Goal: Information Seeking & Learning: Learn about a topic

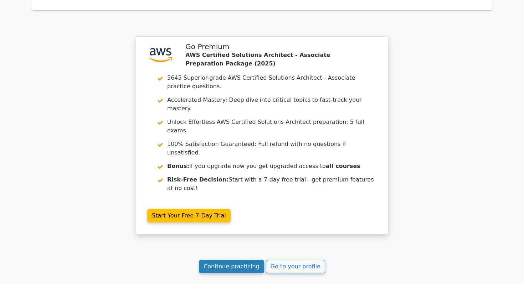
click at [211, 260] on link "Continue practicing" at bounding box center [231, 267] width 65 height 14
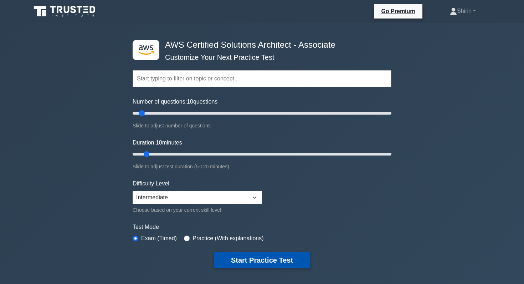
click at [241, 260] on button "Start Practice Test" at bounding box center [262, 260] width 96 height 16
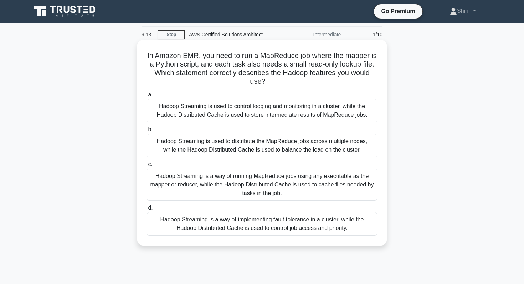
click at [160, 186] on div "Hadoop Streaming is a way of running MapReduce jobs using any executable as the…" at bounding box center [261, 185] width 231 height 32
click at [146, 167] on input "c. Hadoop Streaming is a way of running MapReduce jobs using any executable as …" at bounding box center [146, 165] width 0 height 5
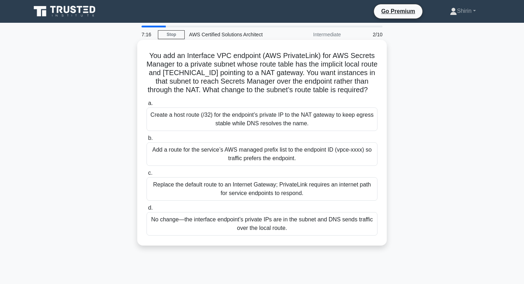
click at [170, 119] on div "Create a host route (/32) for the endpoint’s private IP to the NAT gateway to k…" at bounding box center [261, 120] width 231 height 24
click at [146, 106] on input "a. Create a host route (/32) for the endpoint’s private IP to the NAT gateway t…" at bounding box center [146, 103] width 0 height 5
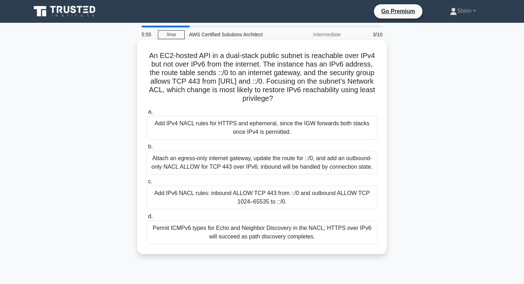
click at [156, 198] on div "Add IPv6 NACL rules: inbound ALLOW TCP 443 from ::/0 and outbound ALLOW TCP 102…" at bounding box center [261, 198] width 231 height 24
click at [146, 184] on input "c. Add IPv6 NACL rules: inbound ALLOW TCP 443 from ::/0 and outbound ALLOW TCP …" at bounding box center [146, 182] width 0 height 5
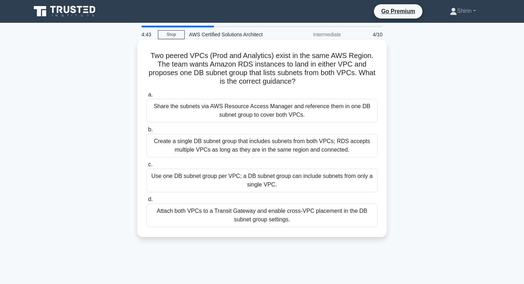
click at [176, 114] on div "Share the subnets via AWS Resource Access Manager and reference them in one DB …" at bounding box center [261, 111] width 231 height 24
click at [146, 97] on input "a. Share the subnets via AWS Resource Access Manager and reference them in one …" at bounding box center [146, 95] width 0 height 5
